Goal: Transaction & Acquisition: Register for event/course

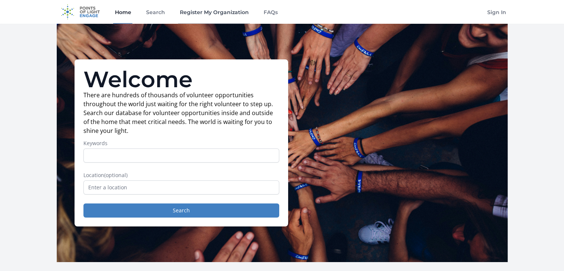
click at [215, 12] on link "Register My Organization" at bounding box center [214, 12] width 72 height 24
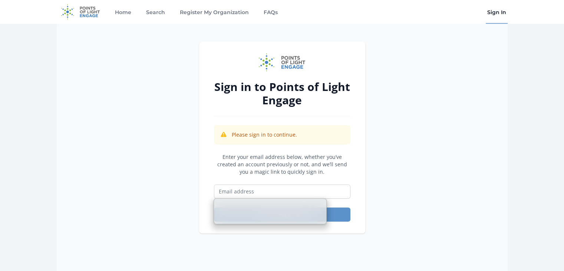
click at [256, 189] on input "Email address" at bounding box center [282, 191] width 136 height 14
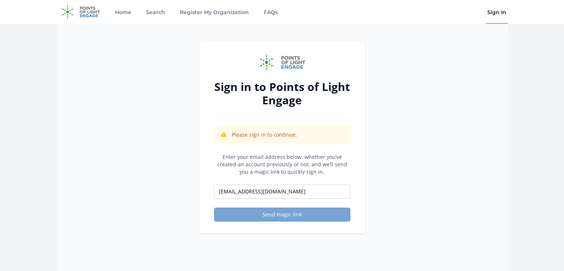
type input "madeleinetruax@taketheleadwomen.com"
click at [278, 216] on button "Send magic link" at bounding box center [282, 214] width 136 height 14
